Goal: Download file/media

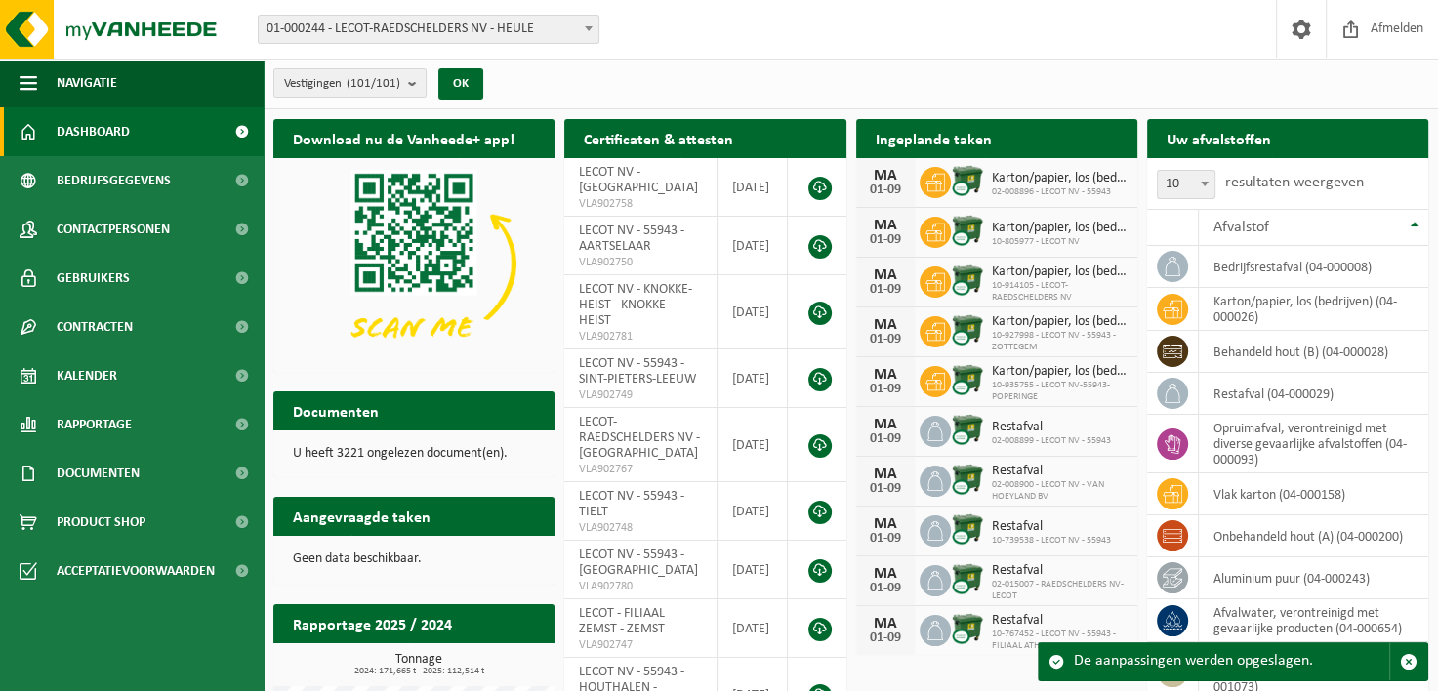
click at [445, 17] on span "01-000244 - LECOT-RAEDSCHELDERS NV - HEULE" at bounding box center [429, 29] width 340 height 27
click at [732, 93] on div "Vestigingen (101/101) Alles selecteren Alles deselecteren Actieve selecteren LE…" at bounding box center [850, 84] width 1174 height 51
click at [238, 133] on span at bounding box center [242, 131] width 44 height 49
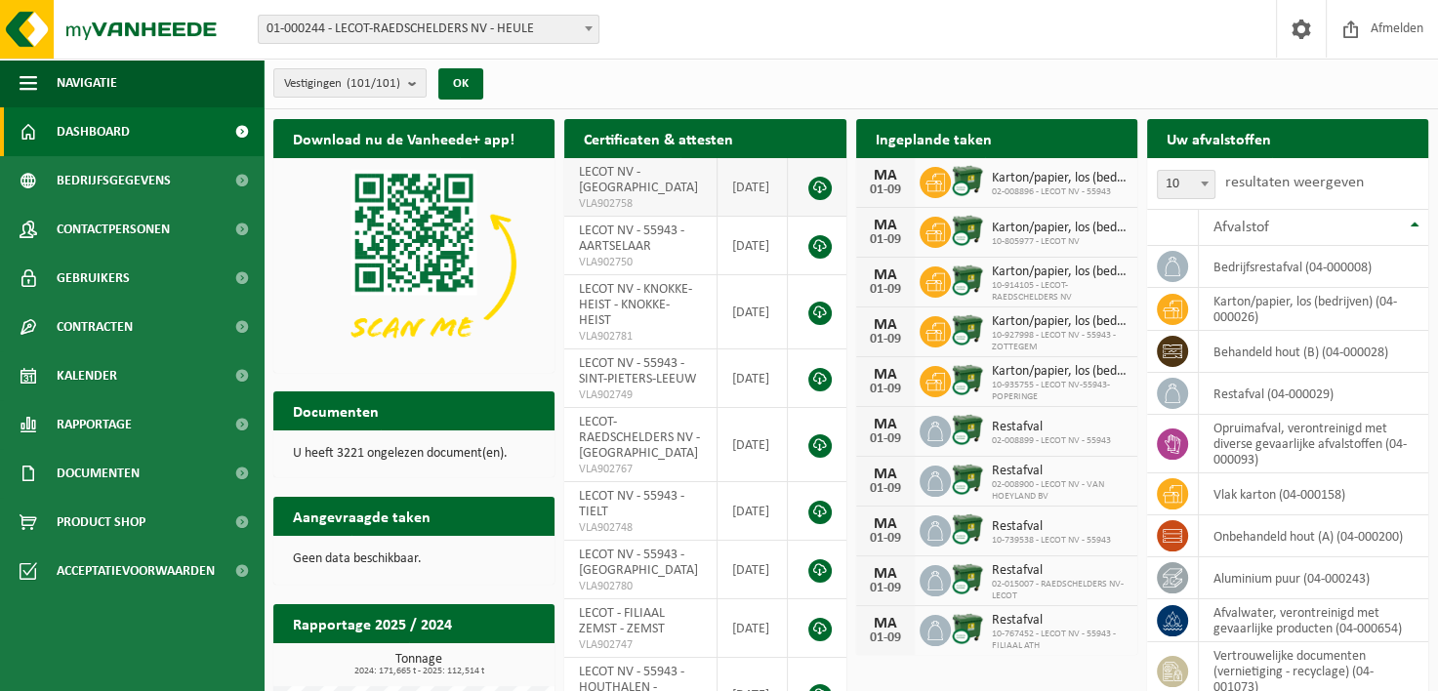
click at [816, 181] on link at bounding box center [819, 188] width 23 height 23
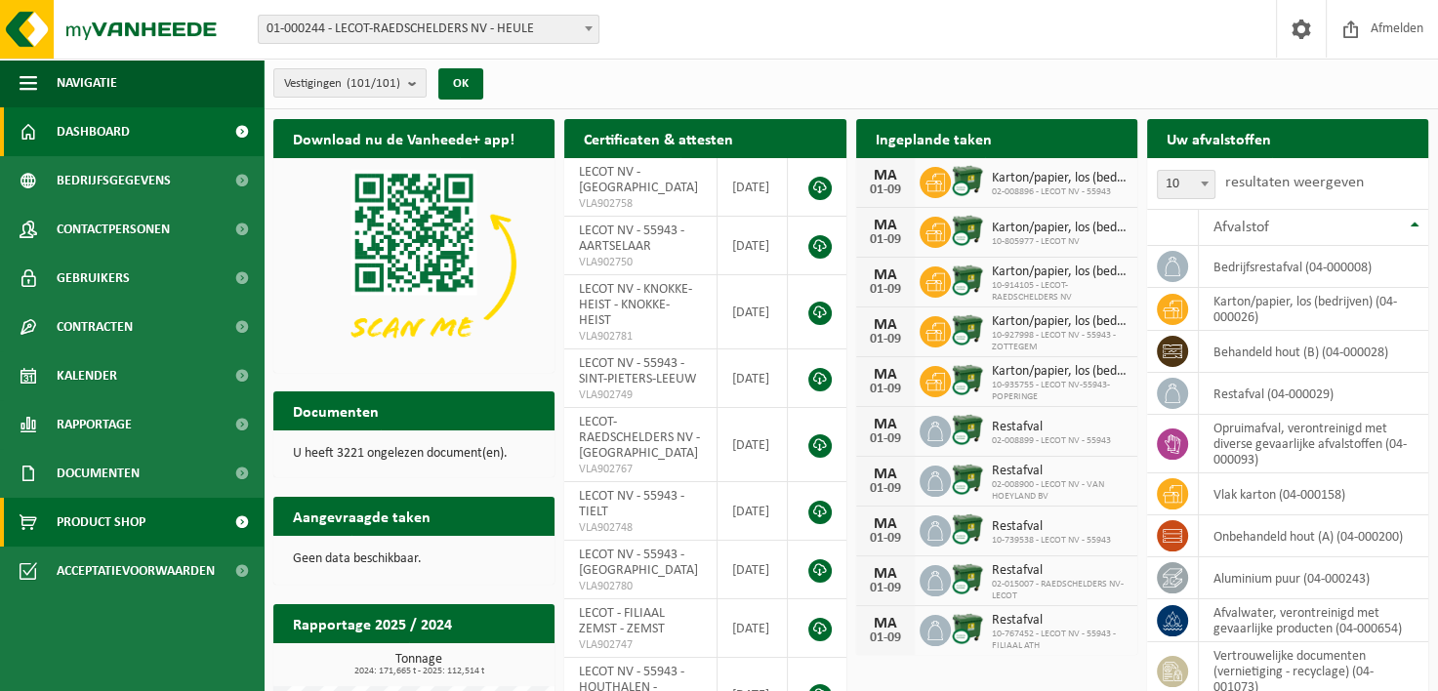
click at [127, 519] on span "Product Shop" at bounding box center [101, 522] width 89 height 49
